Goal: Task Accomplishment & Management: Manage account settings

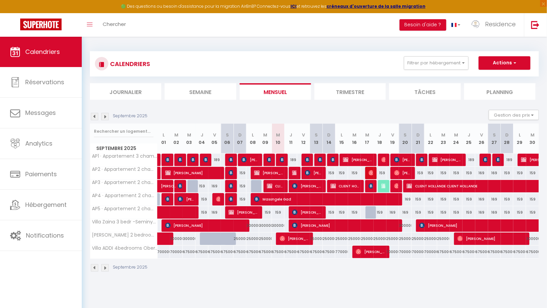
click at [105, 116] on img at bounding box center [104, 116] width 7 height 7
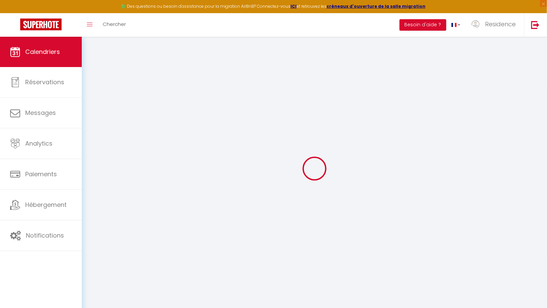
select select
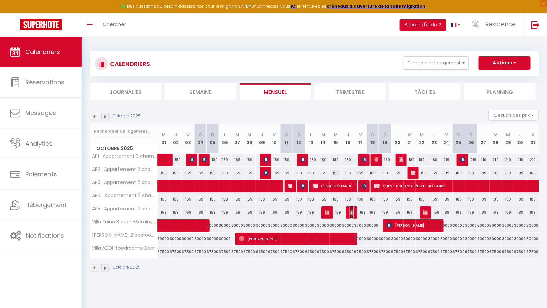
click at [352, 212] on img at bounding box center [352, 212] width 5 height 5
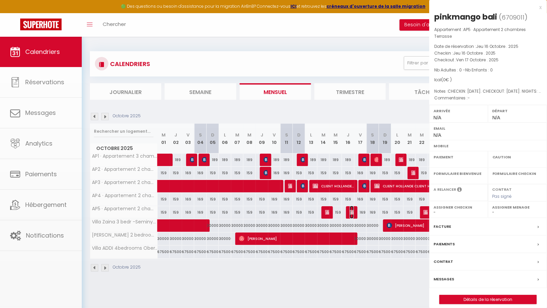
select select "OK"
select select "KO"
select select "0"
select select "1"
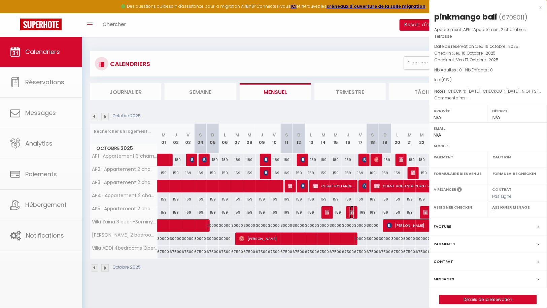
select select
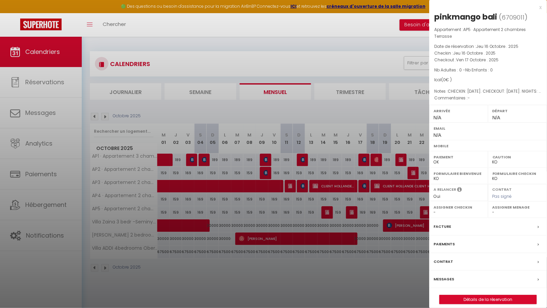
click at [467, 228] on div "Facture" at bounding box center [489, 227] width 118 height 18
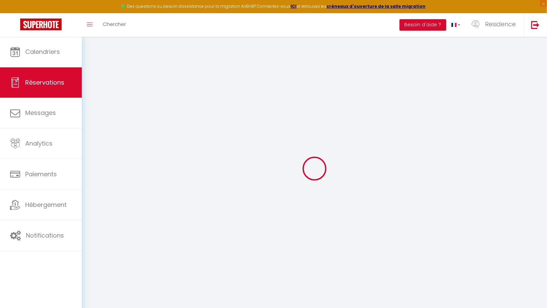
select select
checkbox input "false"
select select
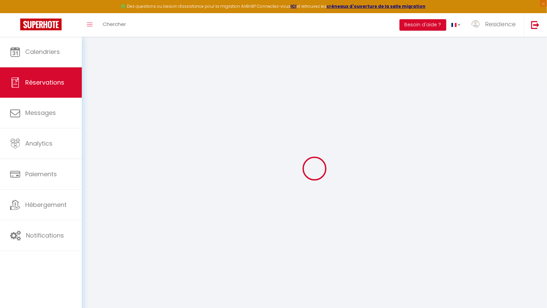
select select
checkbox input "false"
type textarea "CHECKIN: 2025-10-16. CHECKOUT: 2025-10-17. NIGHTS: 1. PROPERTY: Appartement Nus…"
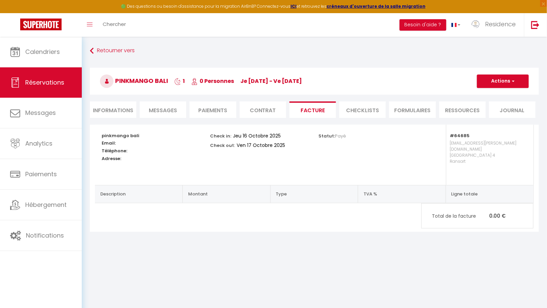
click at [122, 113] on li "Informations" at bounding box center [113, 109] width 46 height 17
select select
type textarea "CHECKIN: 2025-10-16. CHECKOUT: 2025-10-17. NIGHTS: 1. PROPERTY: Appartement Nus…"
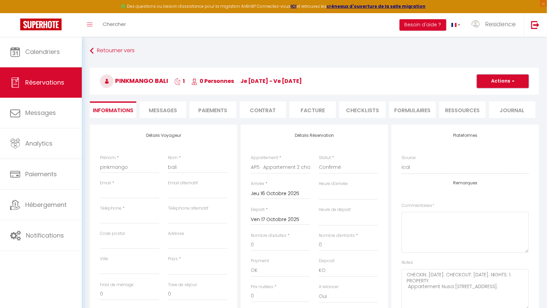
click at [508, 82] on button "Actions" at bounding box center [503, 80] width 52 height 13
click at [494, 112] on link "Supprimer" at bounding box center [496, 113] width 53 height 9
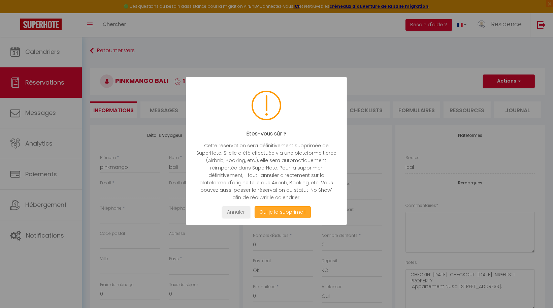
click at [268, 213] on button "Oui je la supprime !" at bounding box center [283, 212] width 56 height 12
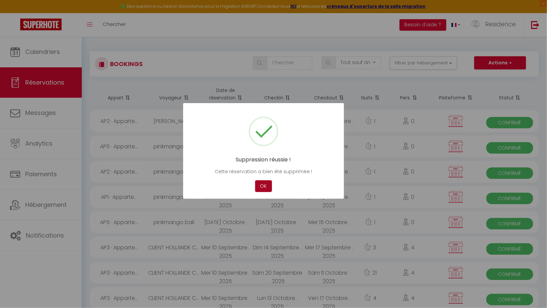
click at [264, 188] on button "OK" at bounding box center [263, 186] width 17 height 12
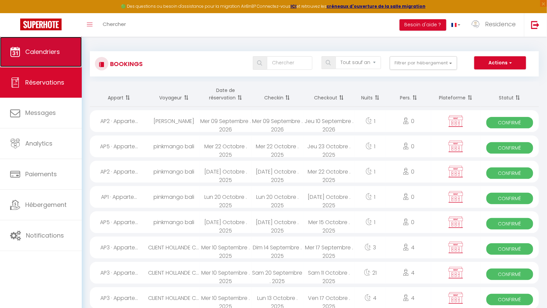
click at [40, 50] on span "Calendriers" at bounding box center [42, 52] width 35 height 8
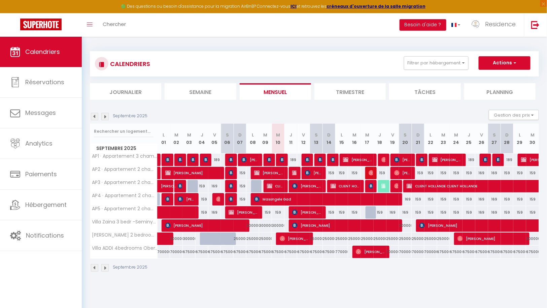
click at [104, 117] on img at bounding box center [104, 116] width 7 height 7
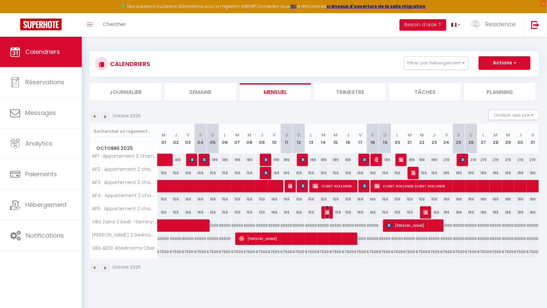
click at [328, 213] on img at bounding box center [327, 212] width 5 height 5
select select "OK"
select select "KO"
select select "0"
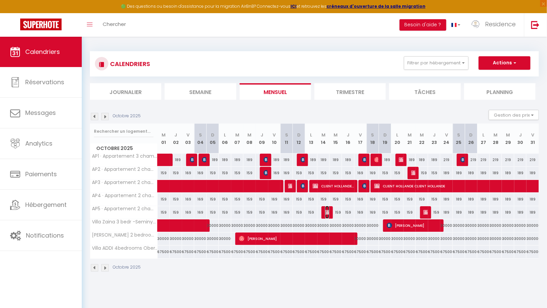
select select "1"
select select
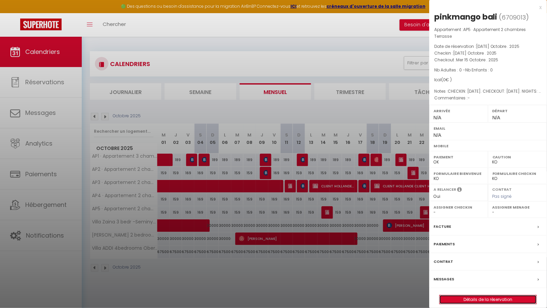
click at [487, 295] on link "Détails de la réservation" at bounding box center [488, 299] width 97 height 9
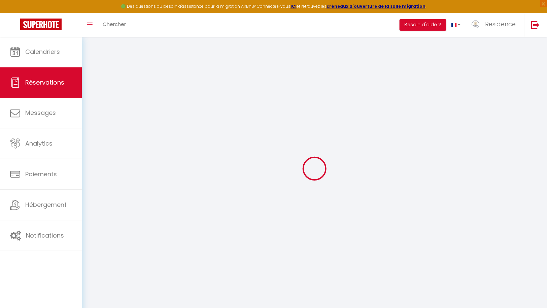
select select
checkbox input "false"
type textarea "CHECKIN: 2025-10-14. CHECKOUT: 2025-10-15. NIGHTS: 1. PROPERTY: Appartement Nus…"
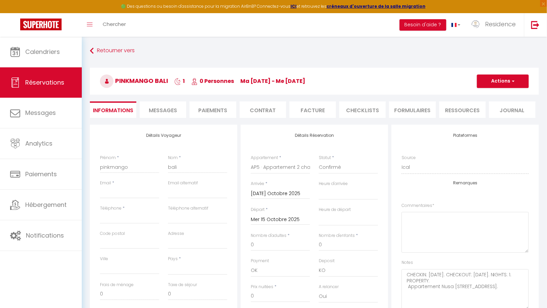
select select
checkbox input "false"
type textarea "CHECKIN: 2025-10-14. CHECKOUT: 2025-10-15. NIGHTS: 1. PROPERTY: Appartement Nus…"
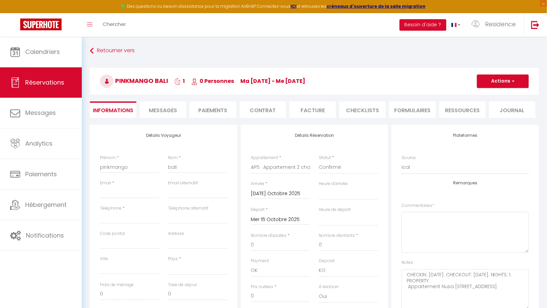
select select
checkbox input "false"
type textarea "CHECKIN: 2025-10-14. CHECKOUT: 2025-10-15. NIGHTS: 1. PROPERTY: Appartement Nus…"
select select
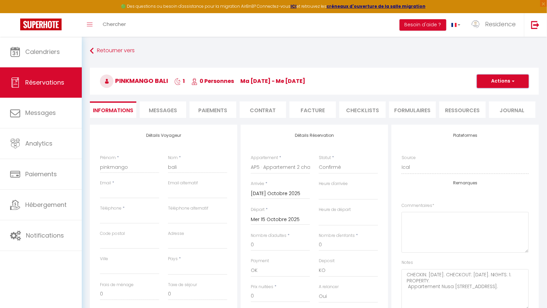
click at [506, 82] on button "Actions" at bounding box center [503, 80] width 52 height 13
click at [493, 110] on link "Supprimer" at bounding box center [496, 113] width 53 height 9
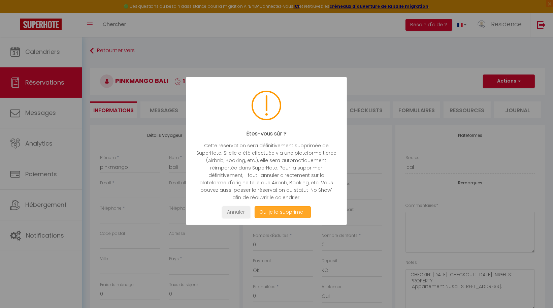
click at [287, 213] on button "Oui je la supprime !" at bounding box center [283, 212] width 56 height 12
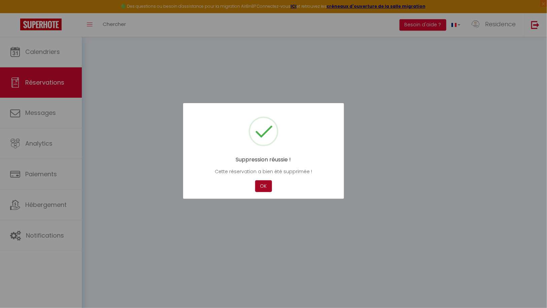
click at [264, 184] on button "OK" at bounding box center [263, 186] width 17 height 12
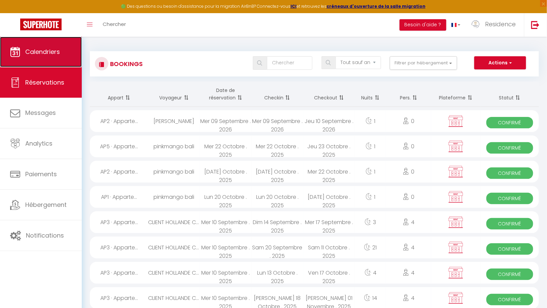
click at [42, 52] on span "Calendriers" at bounding box center [42, 52] width 35 height 8
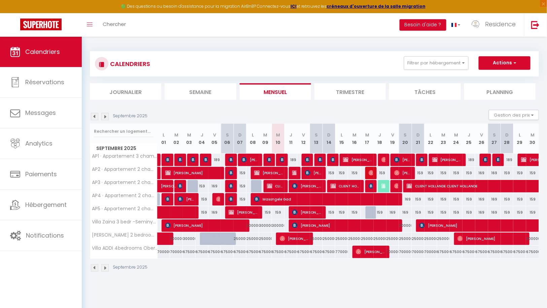
click at [107, 116] on img at bounding box center [104, 116] width 7 height 7
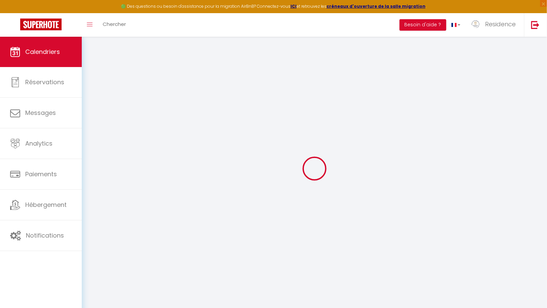
select select
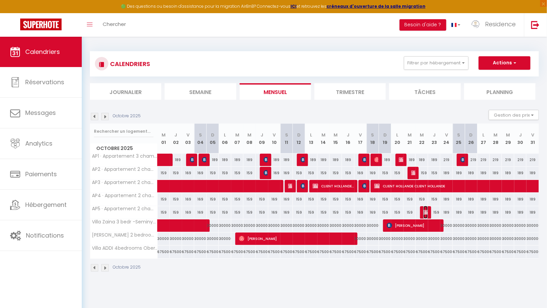
click at [427, 210] on img at bounding box center [426, 212] width 5 height 5
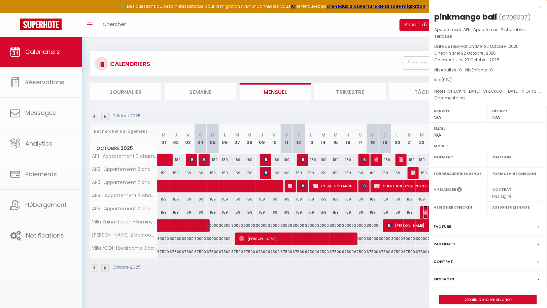
select select "OK"
select select "KO"
select select "0"
select select "1"
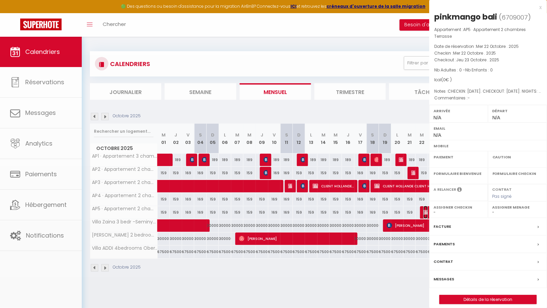
select select
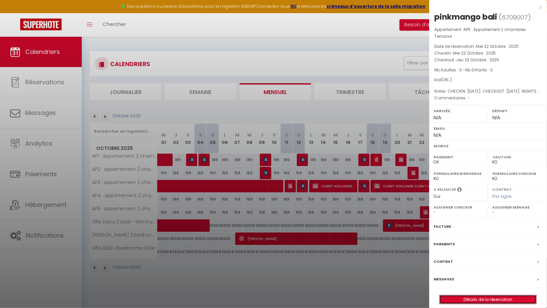
click at [491, 296] on link "Détails de la réservation" at bounding box center [488, 299] width 97 height 9
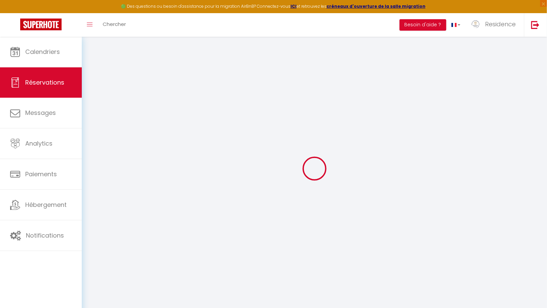
select select
checkbox input "false"
select select
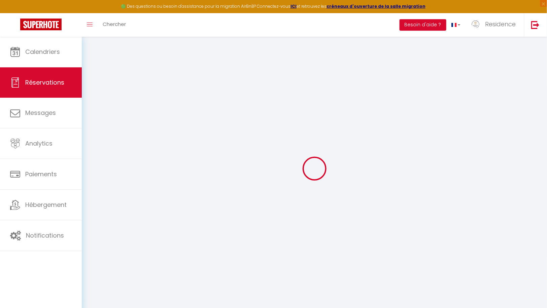
select select
checkbox input "false"
type textarea "CHECKIN: 2025-10-22. CHECKOUT: 2025-10-23. NIGHTS: 1. PROPERTY: Appartement Nus…"
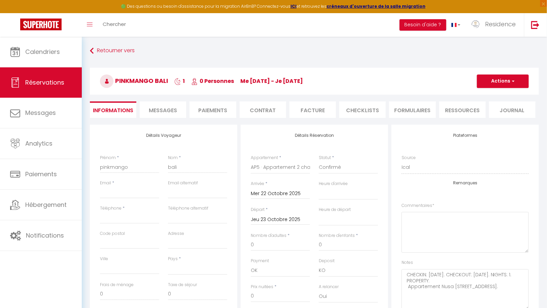
select select
checkbox input "false"
type textarea "CHECKIN: 2025-10-22. CHECKOUT: 2025-10-23. NIGHTS: 1. PROPERTY: Appartement Nus…"
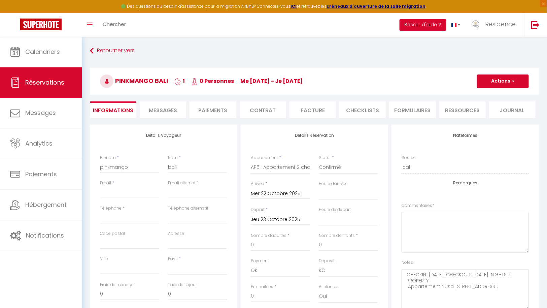
select select
checkbox input "false"
type textarea "CHECKIN: 2025-10-22. CHECKOUT: 2025-10-23. NIGHTS: 1. PROPERTY: Appartement Nus…"
select select
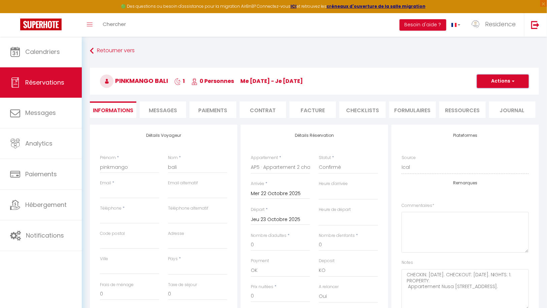
click at [512, 80] on span "button" at bounding box center [513, 81] width 4 height 6
click at [496, 110] on link "Supprimer" at bounding box center [496, 113] width 53 height 9
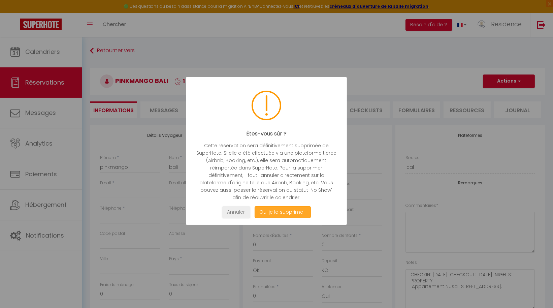
click at [284, 215] on button "Oui je la supprime !" at bounding box center [283, 212] width 56 height 12
select select "not_cancelled"
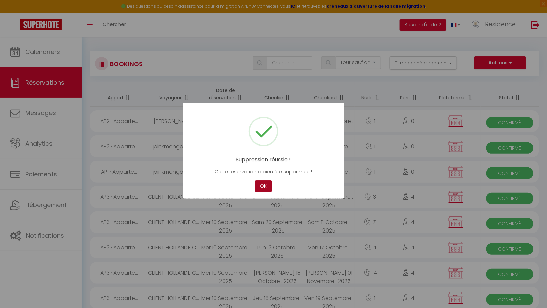
click at [264, 186] on button "OK" at bounding box center [263, 186] width 17 height 12
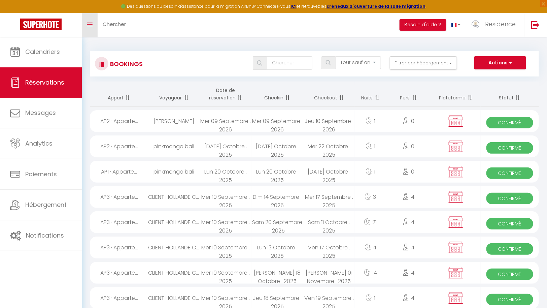
click at [92, 23] on icon "Toggle menubar" at bounding box center [90, 25] width 6 height 4
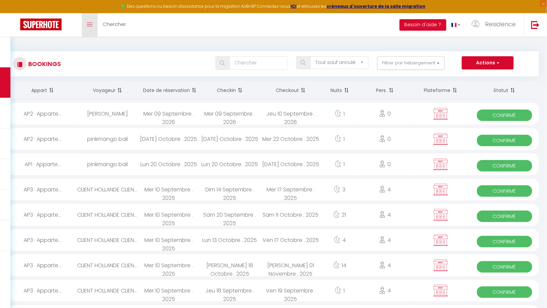
click at [91, 22] on link "Toggle menubar" at bounding box center [90, 25] width 16 height 24
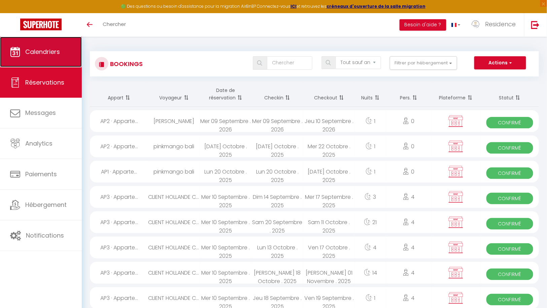
click at [48, 54] on span "Calendriers" at bounding box center [42, 52] width 35 height 8
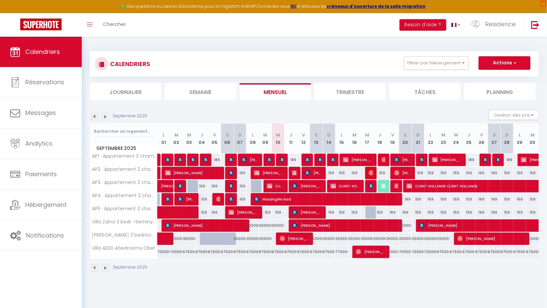
click at [104, 115] on img at bounding box center [104, 116] width 7 height 7
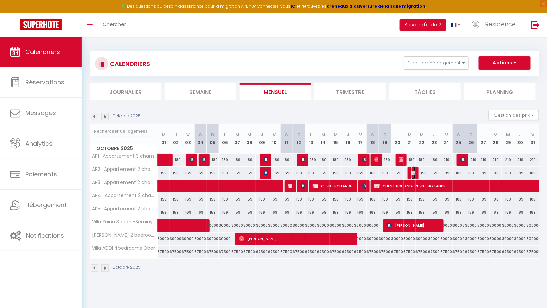
click at [415, 172] on img at bounding box center [414, 172] width 5 height 5
select select "OK"
select select "KO"
select select "0"
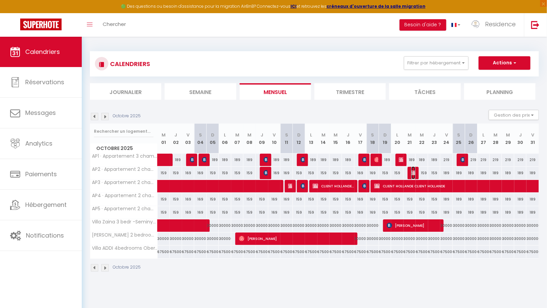
select select "1"
select select
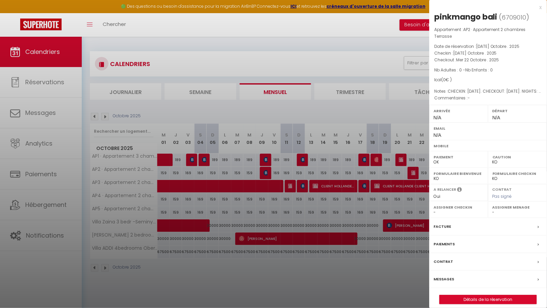
click at [359, 277] on div at bounding box center [273, 154] width 547 height 308
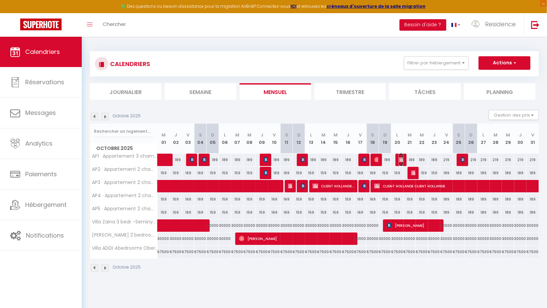
click at [403, 159] on img at bounding box center [401, 159] width 5 height 5
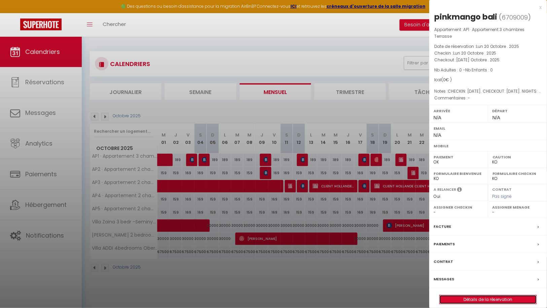
click at [493, 298] on link "Détails de la réservation" at bounding box center [488, 299] width 97 height 9
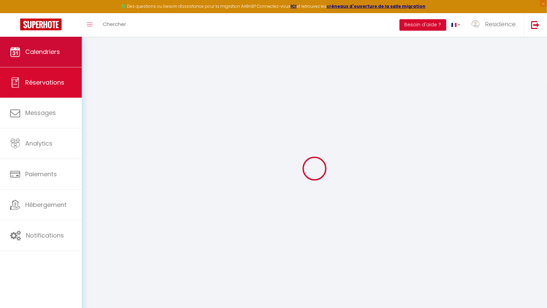
select select
checkbox input "false"
select select
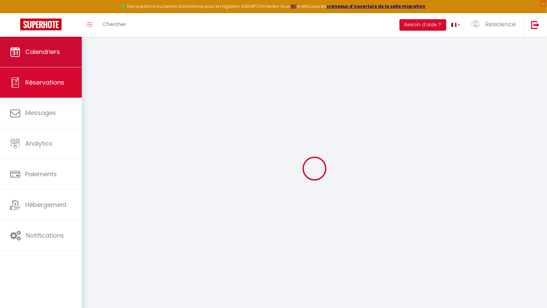
select select
checkbox input "false"
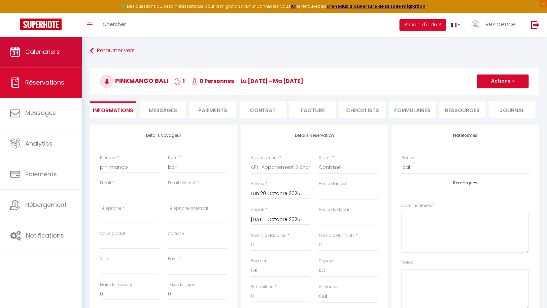
select select
checkbox input "false"
type textarea "CHECKIN: [DATE]. CHECKOUT: [DATE]. NIGHTS: 1. PROPERTY: Appartement Sanur 3 cha…"
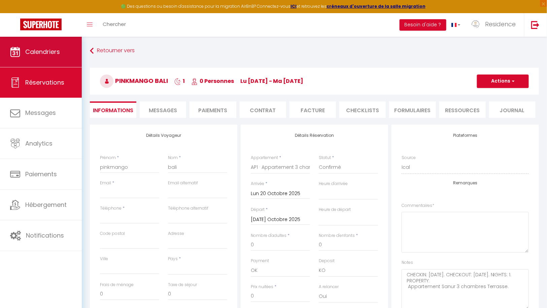
select select
checkbox input "false"
type textarea "CHECKIN: [DATE]. CHECKOUT: [DATE]. NIGHTS: 1. PROPERTY: Appartement Sanur 3 cha…"
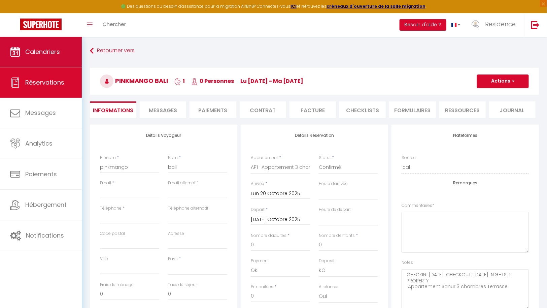
select select
checkbox input "false"
type textarea "CHECKIN: [DATE]. CHECKOUT: [DATE]. NIGHTS: 1. PROPERTY: Appartement Sanur 3 cha…"
select select
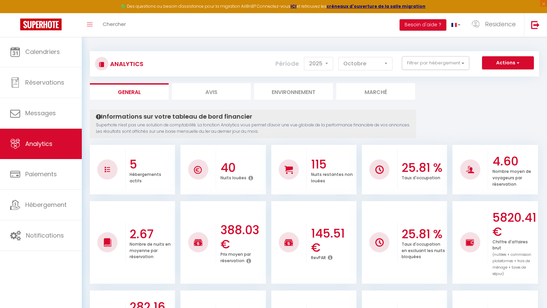
select select "2025"
select select "10"
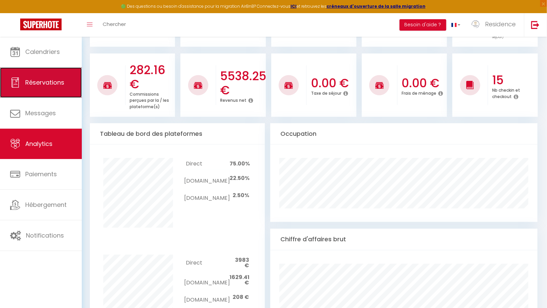
click at [47, 86] on span "Réservations" at bounding box center [44, 82] width 39 height 8
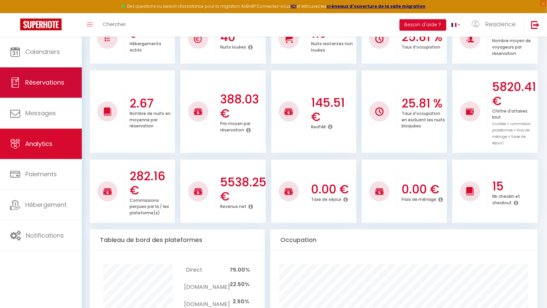
select select "not_cancelled"
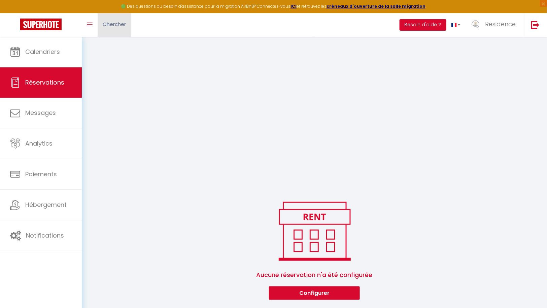
scroll to position [689, 0]
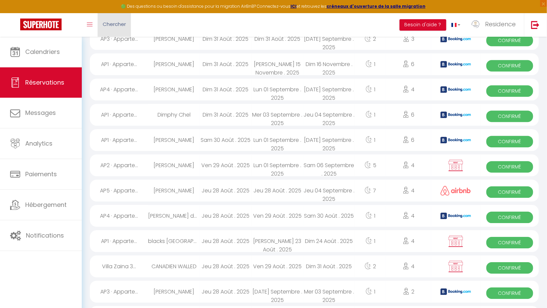
click at [118, 25] on span "Chercher" at bounding box center [114, 24] width 23 height 7
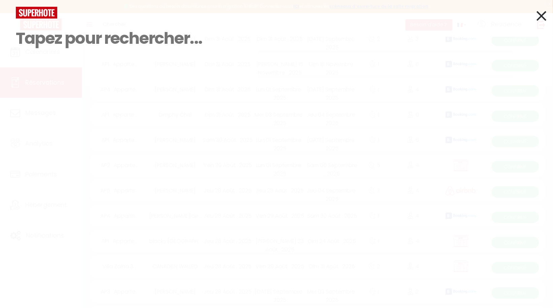
click at [163, 141] on div "Résultat de la recherche Id Appart Voyageur Checkin Checkout Nuits Pers. Platef…" at bounding box center [276, 154] width 553 height 308
click at [543, 15] on icon at bounding box center [542, 15] width 10 height 17
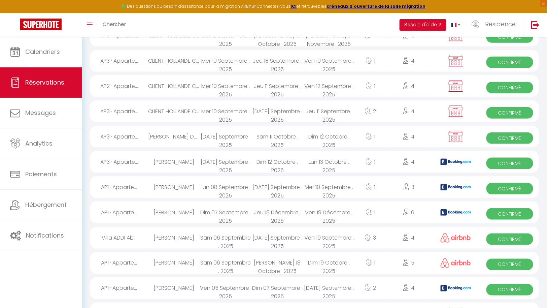
scroll to position [0, 0]
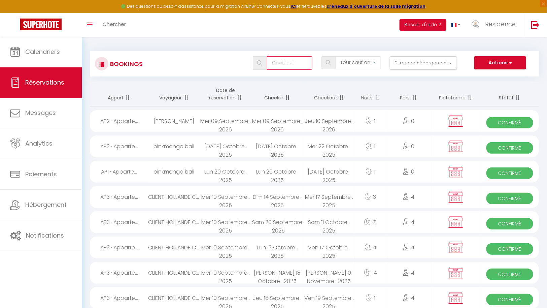
click at [300, 62] on input "text" at bounding box center [289, 62] width 45 height 13
type input "pink"
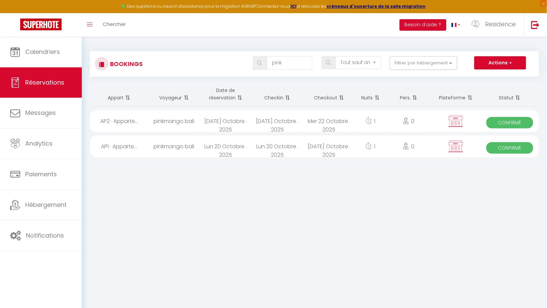
click at [222, 121] on div "[DATE] Octobre . 2025" at bounding box center [226, 121] width 52 height 22
select select "OK"
select select "KO"
select select "0"
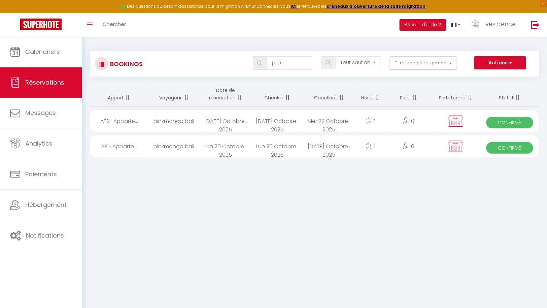
select select "1"
select select
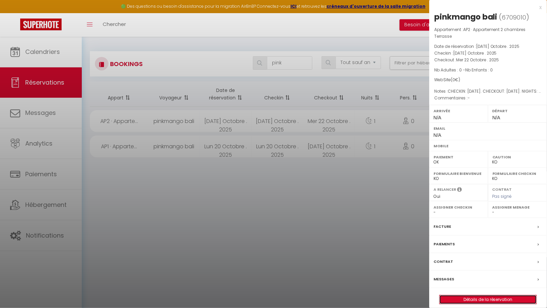
click at [491, 295] on link "Détails de la réservation" at bounding box center [488, 299] width 97 height 9
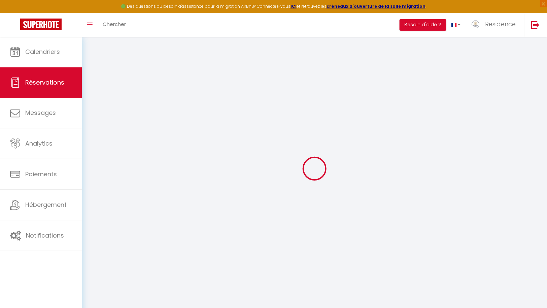
type input "pinkmango"
type input "bali"
select select
select select "64682"
select select "1"
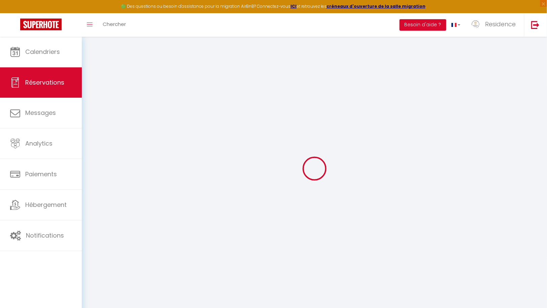
type input "[DATE] Octobre 2025"
select select
type input "Mer 22 Octobre 2025"
select select
type input "0"
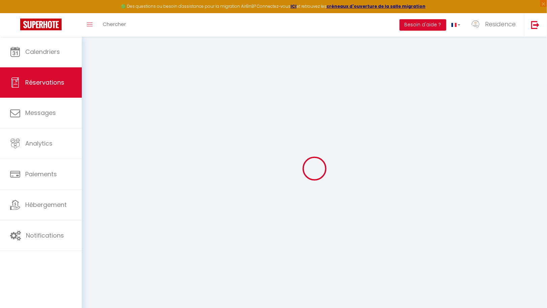
select select "12"
select select
checkbox input "false"
type input "0"
select select "73"
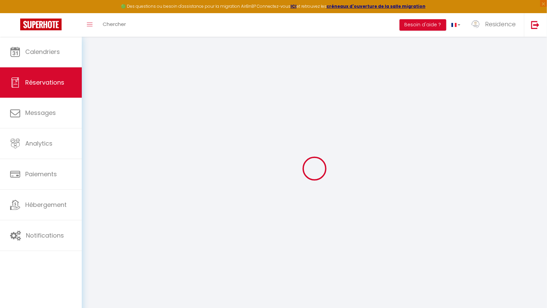
type input "0"
select select
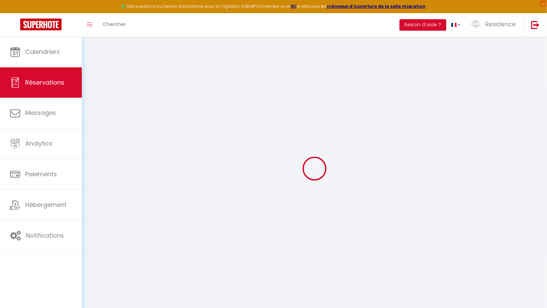
select select
select select "14"
checkbox input "false"
select select
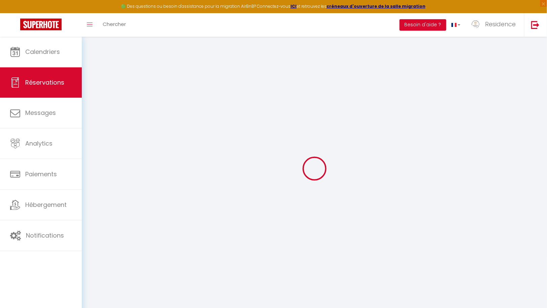
select select
checkbox input "false"
select select
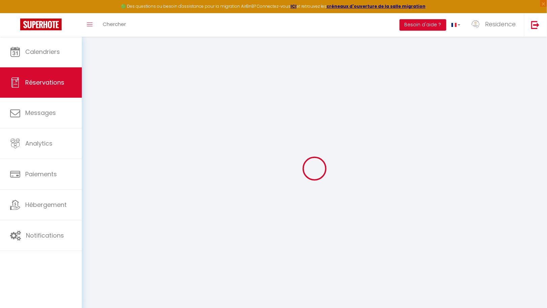
checkbox input "false"
type textarea "CHECKIN: [DATE]. CHECKOUT: [DATE]. NIGHTS: 1. PROPERTY: Appartement Canggu 2 Ch…"
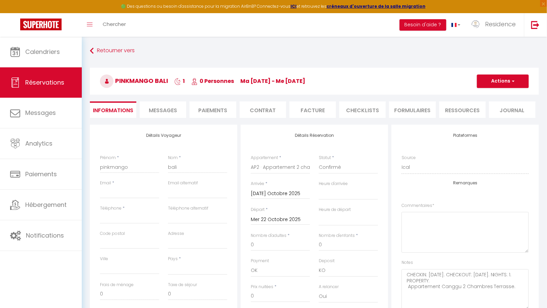
select select
checkbox input "false"
type textarea "CHECKIN: [DATE]. CHECKOUT: [DATE]. NIGHTS: 1. PROPERTY: Appartement Canggu 2 Ch…"
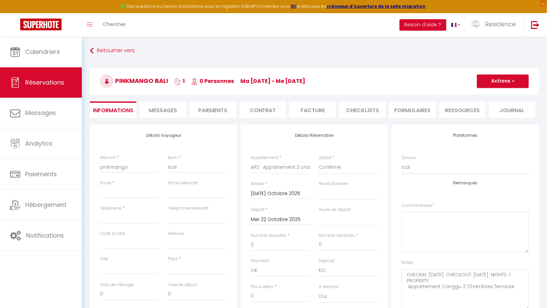
select select
checkbox input "false"
type textarea "CHECKIN: [DATE]. CHECKOUT: [DATE]. NIGHTS: 1. PROPERTY: Appartement Canggu 2 Ch…"
select select
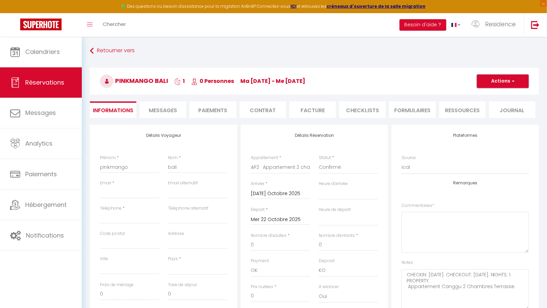
click at [511, 80] on button "Actions" at bounding box center [503, 80] width 52 height 13
click at [491, 111] on link "Supprimer" at bounding box center [496, 113] width 53 height 9
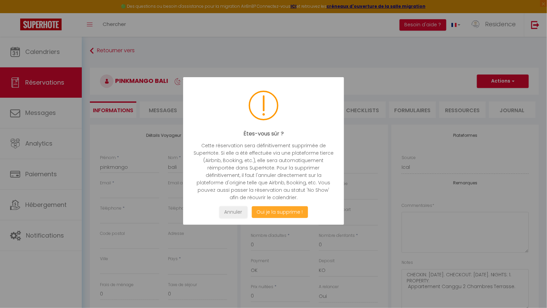
click at [285, 210] on button "Oui je la supprime !" at bounding box center [280, 212] width 56 height 12
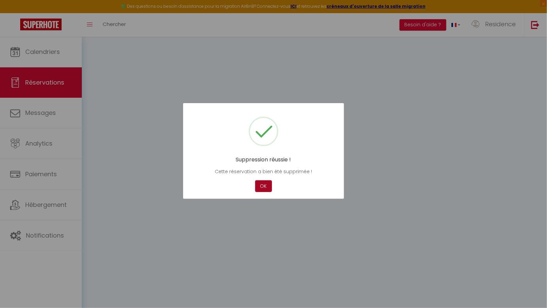
click at [262, 185] on button "OK" at bounding box center [263, 186] width 17 height 12
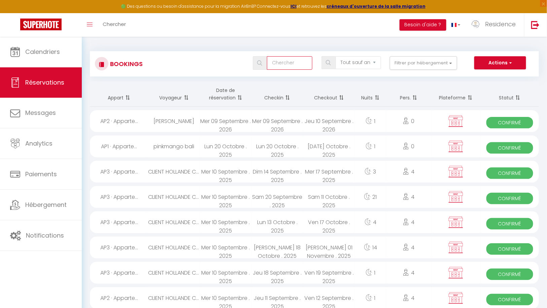
click at [290, 65] on input "text" at bounding box center [289, 62] width 45 height 13
type input "pink"
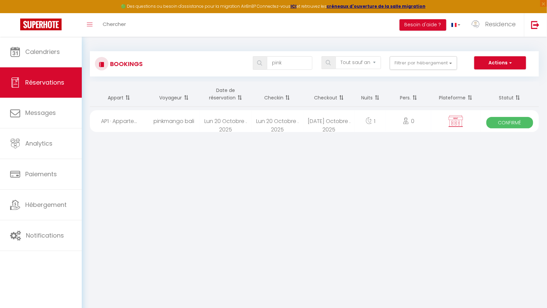
click at [342, 124] on div "[DATE] Octobre . 2025" at bounding box center [330, 121] width 52 height 22
select select "OK"
select select "KO"
select select "0"
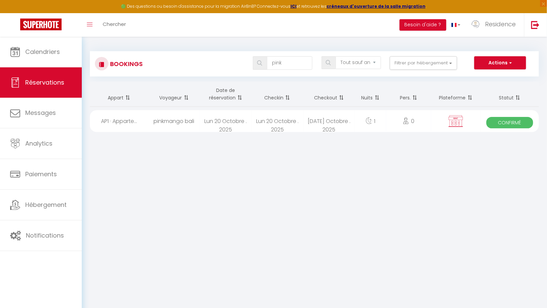
select select "1"
select select
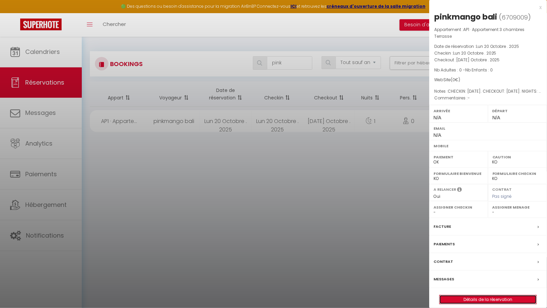
click at [490, 295] on link "Détails de la réservation" at bounding box center [488, 299] width 97 height 9
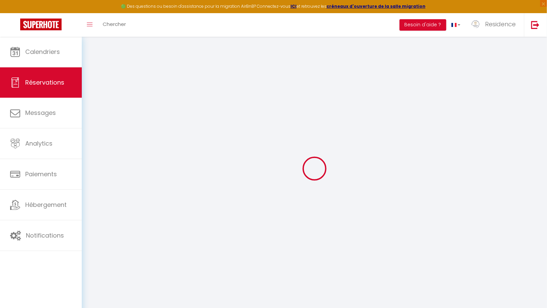
type input "pinkmango"
type input "bali"
select select
select select "64681"
select select "1"
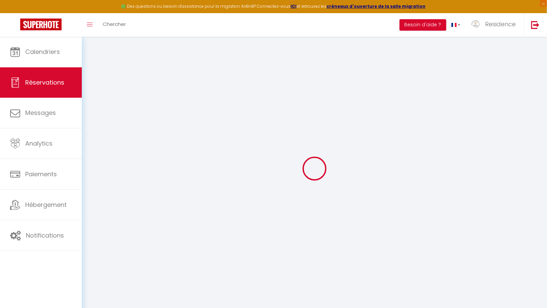
type input "Lun 20 Octobre 2025"
select select
type input "[DATE] Octobre 2025"
select select
type input "0"
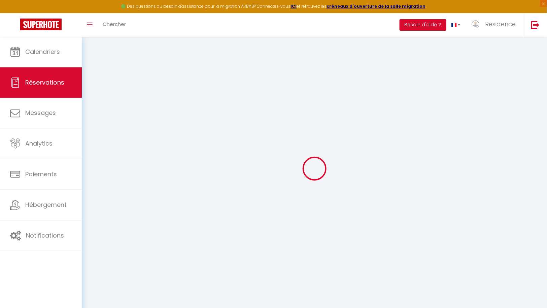
select select "12"
select select
checkbox input "false"
type input "0"
select select "73"
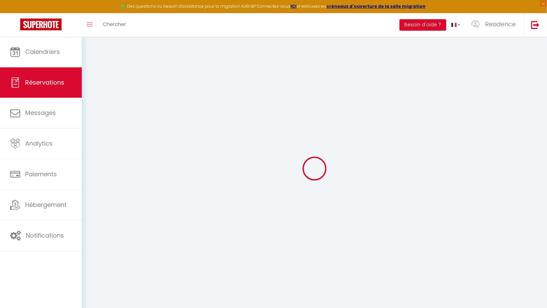
type input "0"
select select
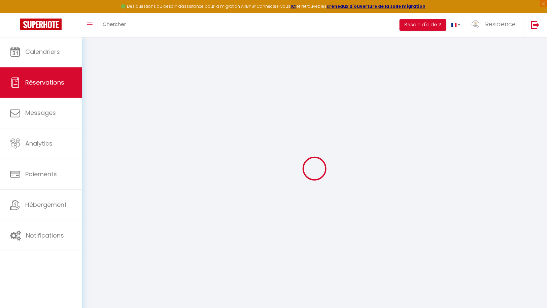
select select
select select "14"
checkbox input "false"
select select
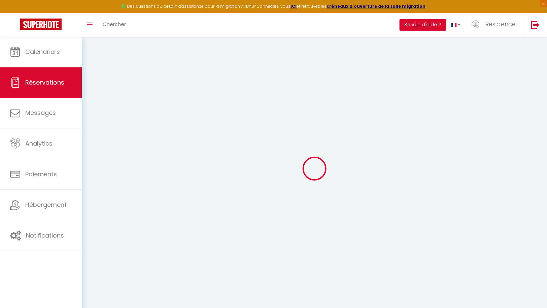
select select
checkbox input "false"
select select
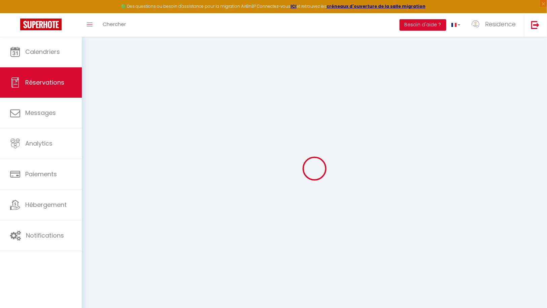
checkbox input "false"
type textarea "CHECKIN: [DATE]. CHECKOUT: [DATE]. NIGHTS: 1. PROPERTY: Appartement Sanur 3 cha…"
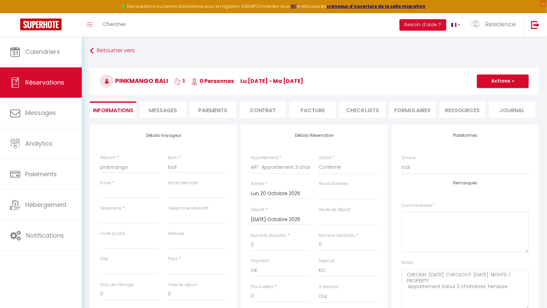
select select
checkbox input "false"
type textarea "CHECKIN: [DATE]. CHECKOUT: [DATE]. NIGHTS: 1. PROPERTY: Appartement Sanur 3 cha…"
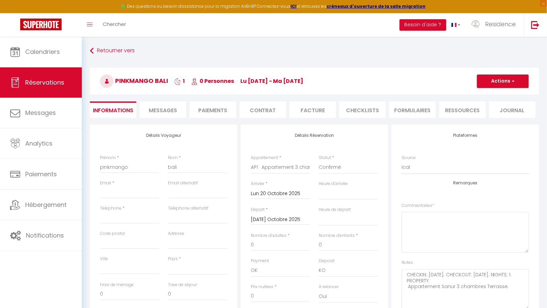
select select
checkbox input "false"
type textarea "CHECKIN: [DATE]. CHECKOUT: [DATE]. NIGHTS: 1. PROPERTY: Appartement Sanur 3 cha…"
select select
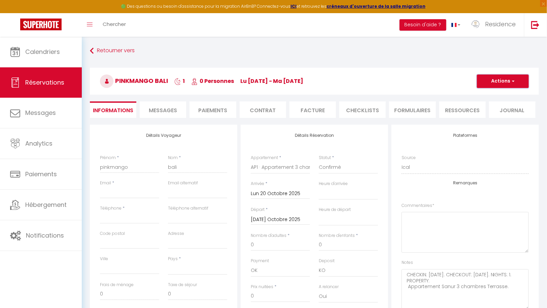
click at [512, 83] on span "button" at bounding box center [513, 81] width 4 height 6
click at [493, 112] on link "Supprimer" at bounding box center [496, 113] width 53 height 9
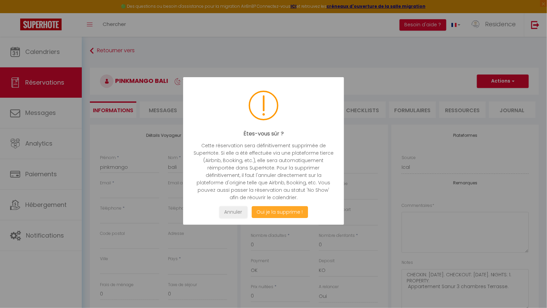
click at [285, 211] on button "Oui je la supprime !" at bounding box center [280, 212] width 56 height 12
select select "not_cancelled"
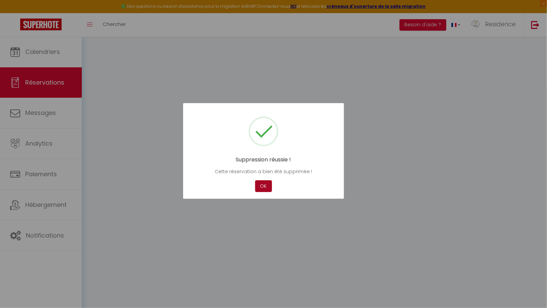
click at [264, 184] on button "OK" at bounding box center [263, 186] width 17 height 12
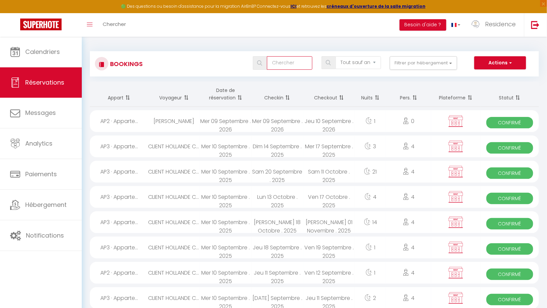
click at [299, 63] on input "text" at bounding box center [289, 62] width 45 height 13
type input "boulahna"
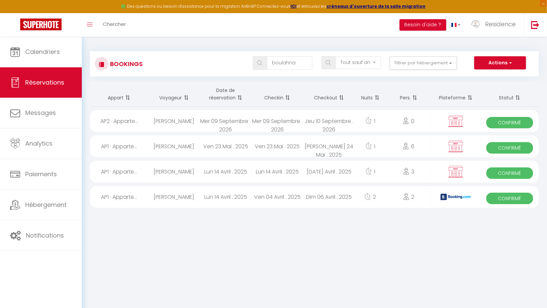
click at [287, 257] on body "🟢 Des questions ou besoin d'assistance pour la migration AirBnB? Connectez-vous…" at bounding box center [273, 191] width 547 height 308
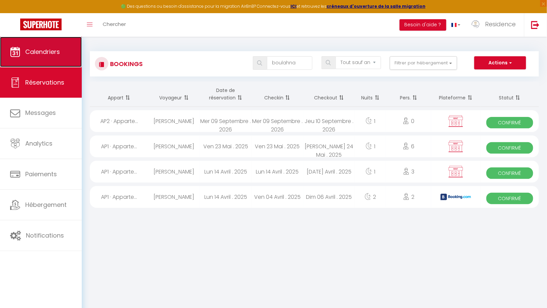
click at [46, 52] on span "Calendriers" at bounding box center [42, 52] width 35 height 8
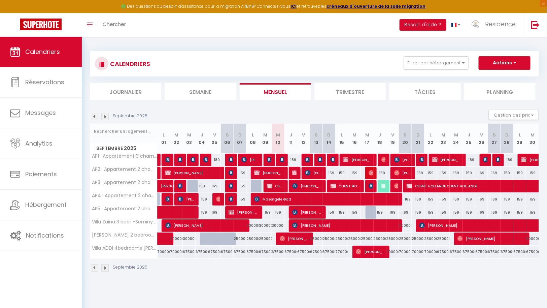
click at [104, 116] on img at bounding box center [104, 116] width 7 height 7
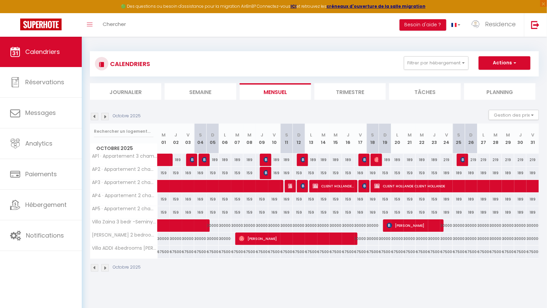
click at [95, 114] on img at bounding box center [94, 116] width 7 height 7
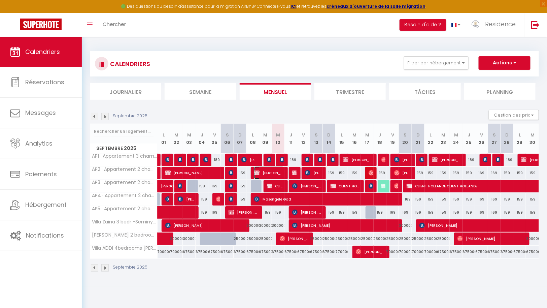
click at [270, 171] on span "[PERSON_NAME] & CO [PERSON_NAME] & CO" at bounding box center [269, 172] width 30 height 13
select select "OK"
select select "KO"
select select "0"
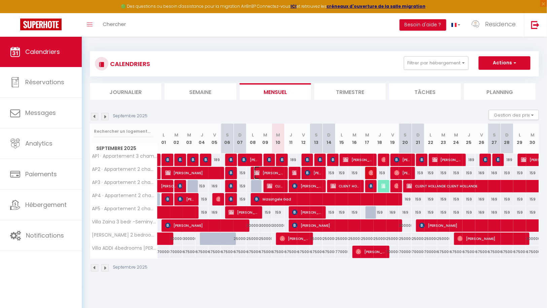
select select "1"
select select
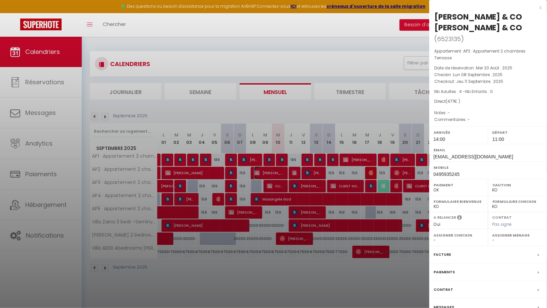
select select "43287"
click at [274, 289] on div at bounding box center [273, 154] width 547 height 308
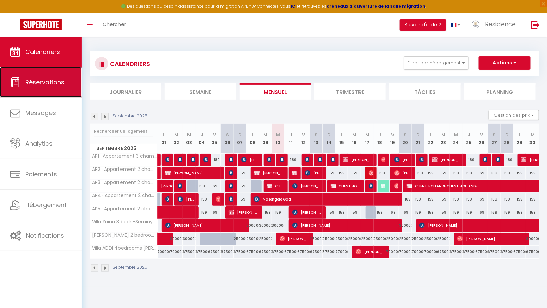
click at [43, 81] on span "Réservations" at bounding box center [44, 82] width 39 height 8
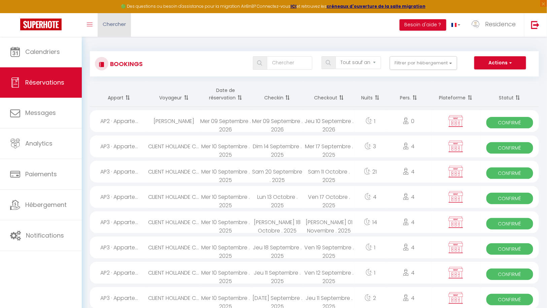
click at [117, 26] on span "Chercher" at bounding box center [114, 24] width 23 height 7
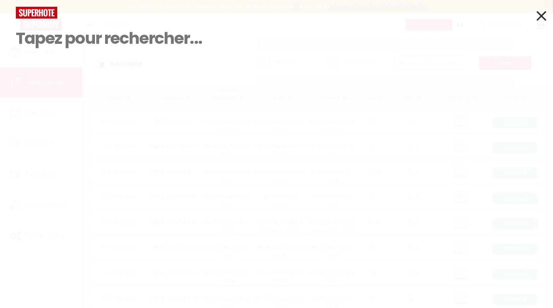
click at [542, 13] on icon at bounding box center [542, 15] width 10 height 17
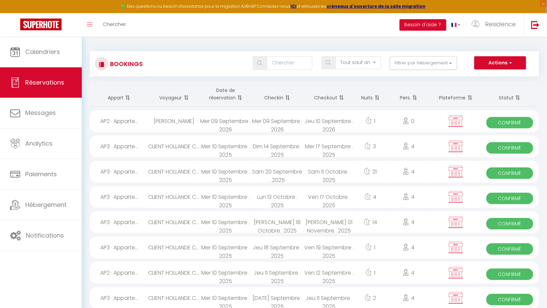
click at [144, 25] on div "Toggle menubar Chercher BUTTON Besoin d'aide ? Residence Paramètres Équipe" at bounding box center [296, 25] width 494 height 24
click at [292, 60] on input "text" at bounding box center [289, 62] width 45 height 13
type input "[PERSON_NAME]"
